Goal: Use online tool/utility: Use online tool/utility

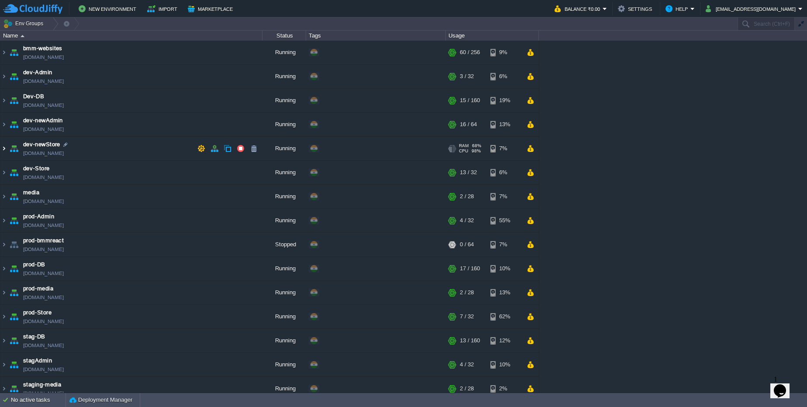
click at [5, 152] on img at bounding box center [3, 149] width 7 height 24
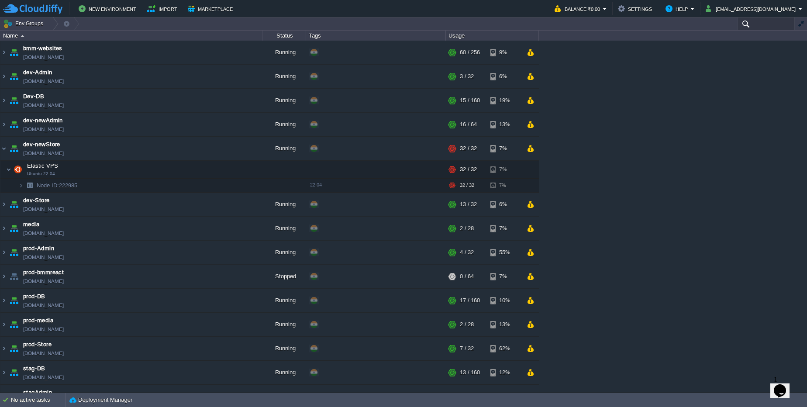
click at [753, 28] on input "text" at bounding box center [766, 23] width 57 height 13
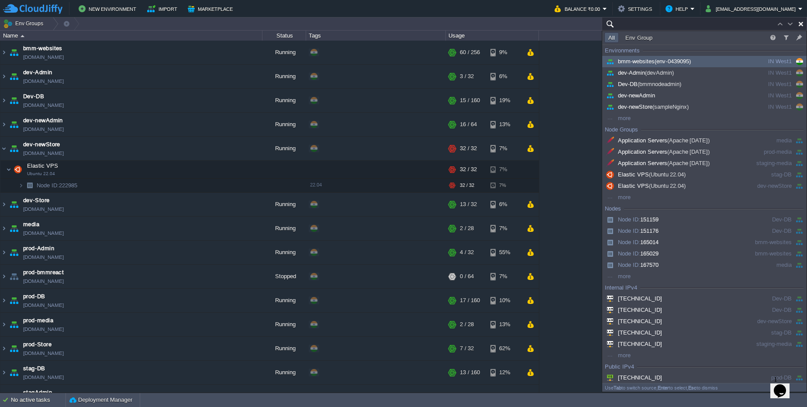
paste input "222985"
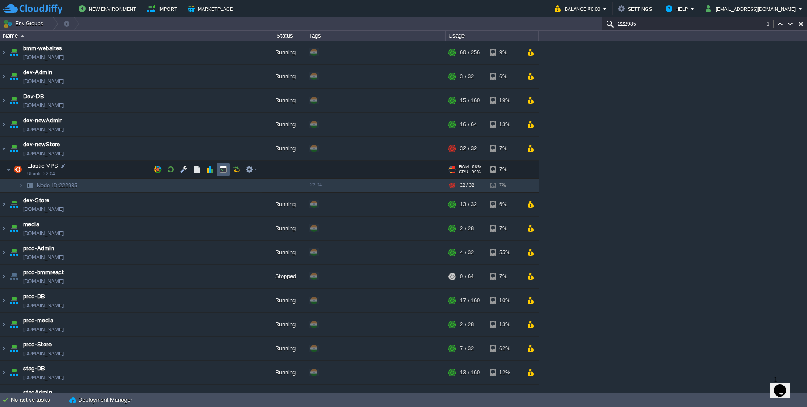
type input "222985"
click at [225, 177] on td "Elastic VPS Ubuntu 22.04" at bounding box center [131, 170] width 262 height 18
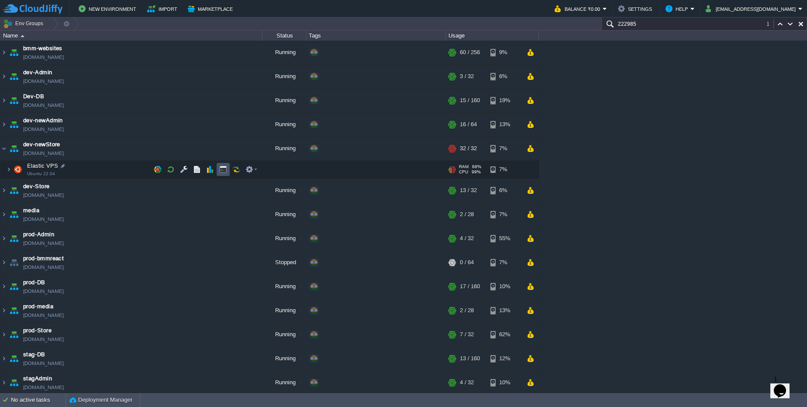
click at [223, 169] on button "button" at bounding box center [223, 170] width 8 height 8
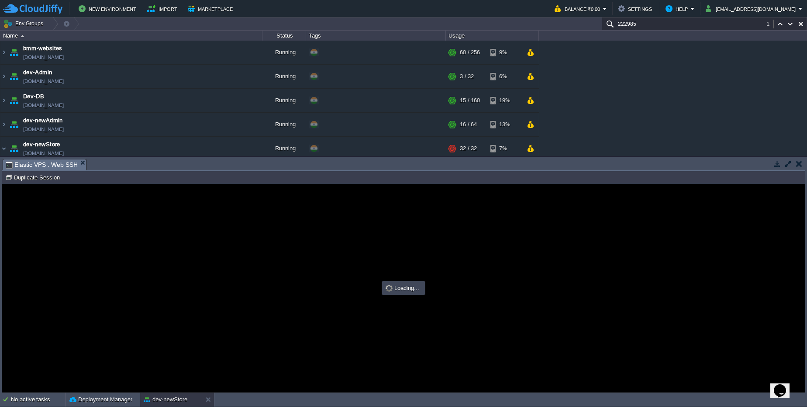
type input "#000000"
